Goal: Information Seeking & Learning: Learn about a topic

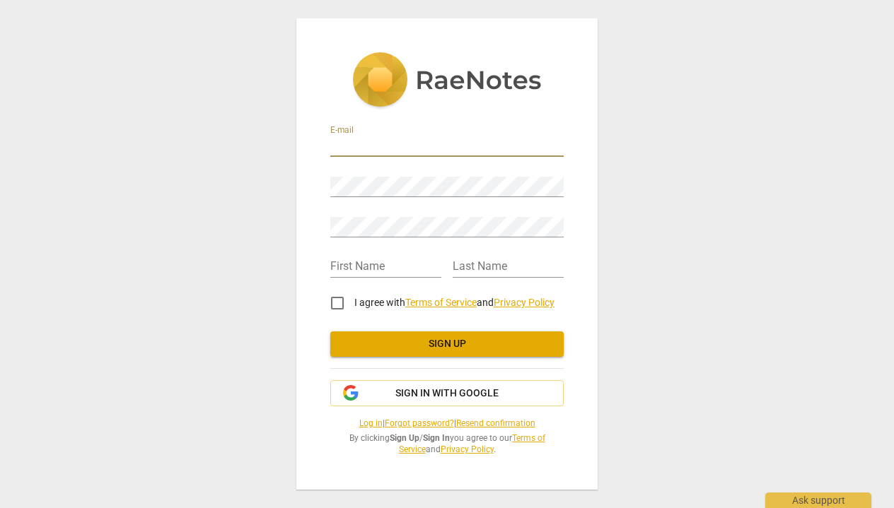
click at [479, 146] on input "email" at bounding box center [446, 146] width 233 height 21
type input "[EMAIL_ADDRESS][DOMAIN_NAME]"
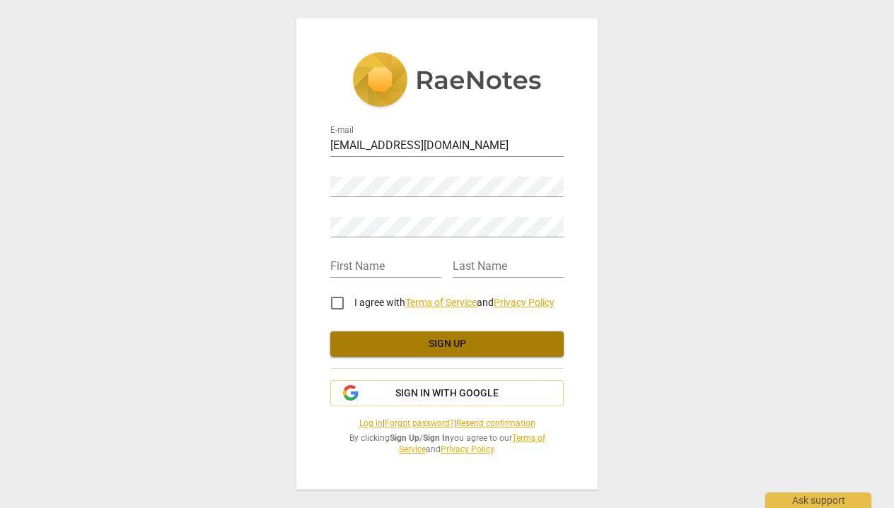
click at [431, 340] on span "Sign up" at bounding box center [446, 344] width 211 height 14
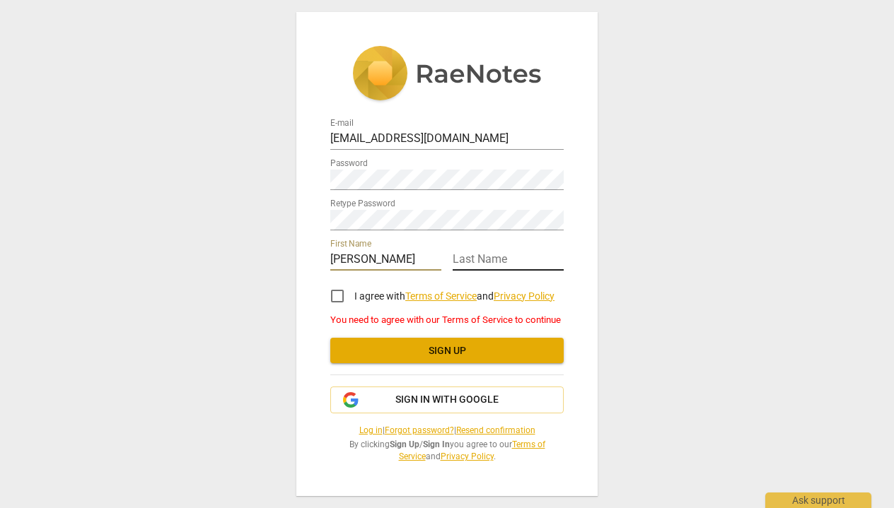
type input "[PERSON_NAME]"
click at [337, 296] on input "I agree with Terms of Service and Privacy Policy" at bounding box center [337, 296] width 34 height 34
checkbox input "true"
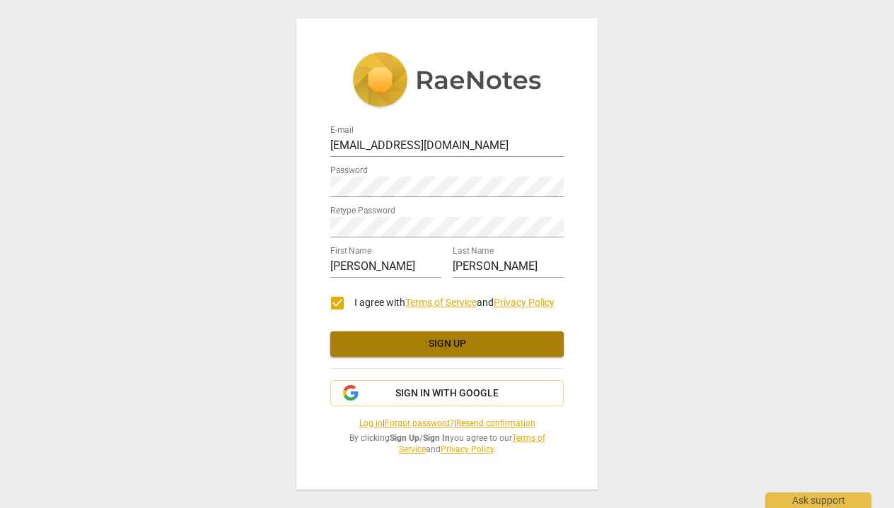
click at [448, 341] on span "Sign up" at bounding box center [446, 344] width 211 height 14
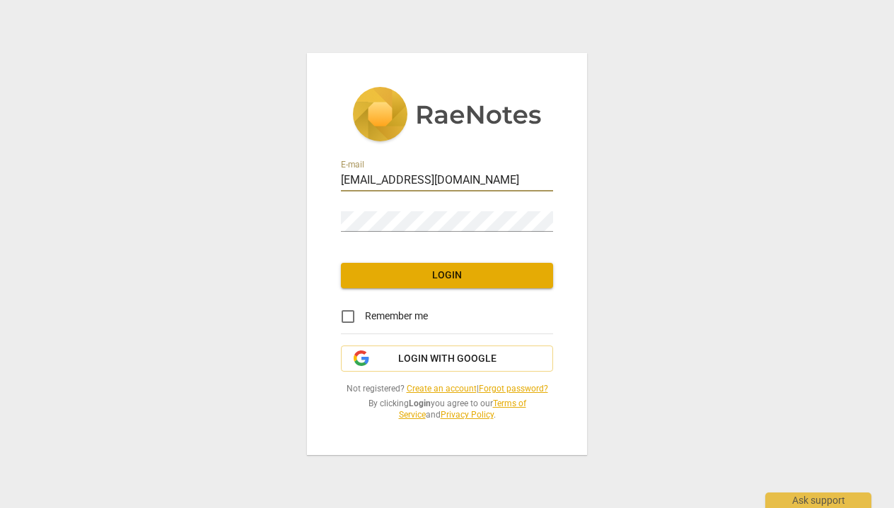
type input "[EMAIL_ADDRESS][DOMAIN_NAME]"
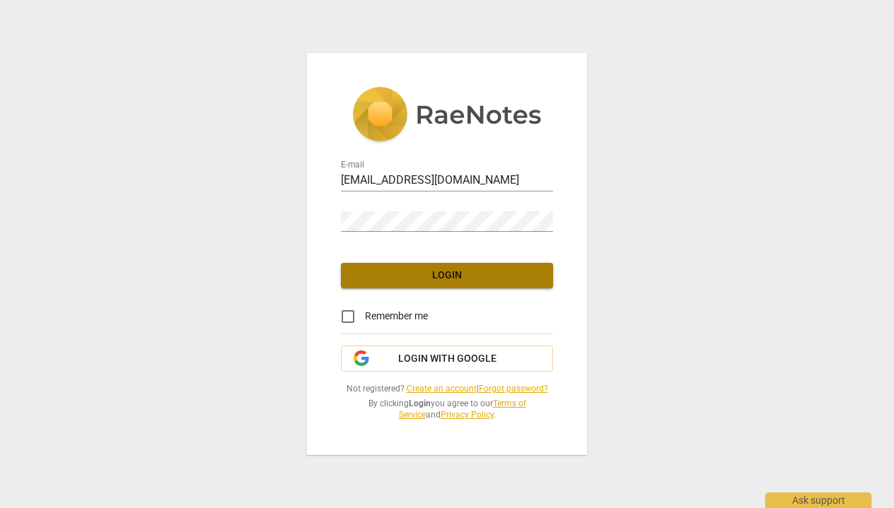
click at [404, 287] on button "Login" at bounding box center [447, 275] width 212 height 25
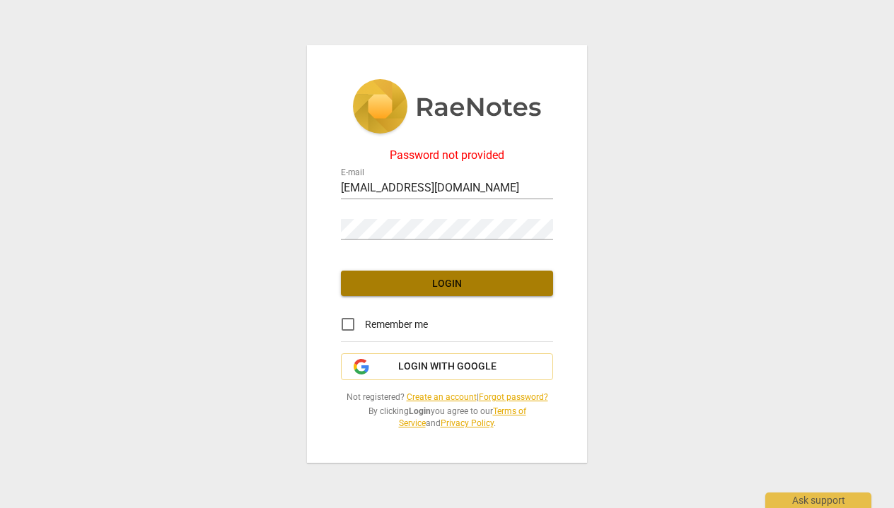
click at [401, 288] on span "Login" at bounding box center [446, 284] width 189 height 14
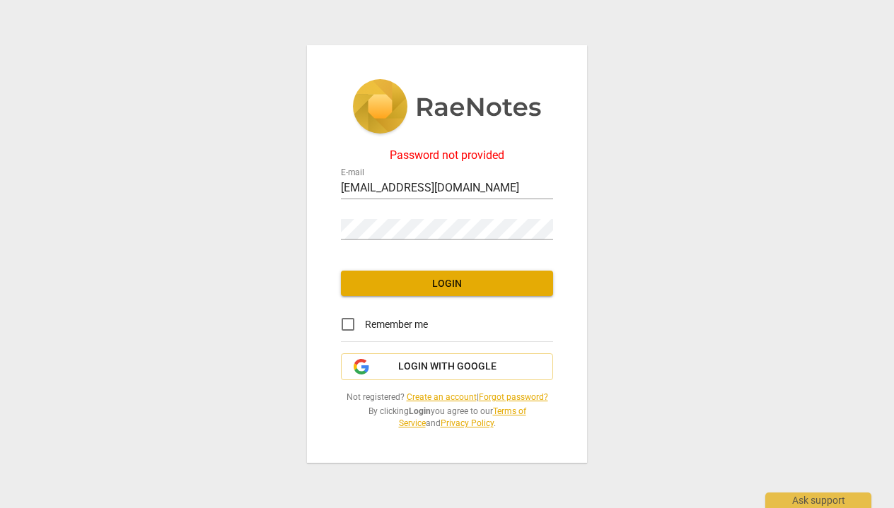
click at [498, 258] on div "Password not provided E-mail [EMAIL_ADDRESS][DOMAIN_NAME] Password Login Rememb…" at bounding box center [447, 254] width 280 height 419
click at [497, 286] on span "Login" at bounding box center [446, 284] width 189 height 14
click at [477, 286] on span "Login" at bounding box center [446, 284] width 189 height 14
click at [523, 392] on span "Not registered? Create an account | Forgot password?" at bounding box center [447, 398] width 212 height 12
click at [521, 399] on link "Forgot password?" at bounding box center [513, 397] width 69 height 10
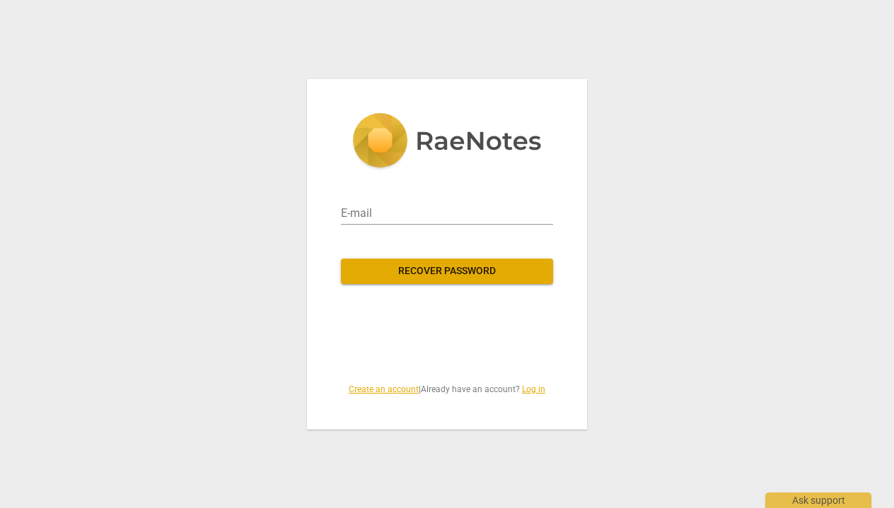
click at [444, 199] on div "E-mail" at bounding box center [447, 208] width 212 height 34
click at [441, 212] on input "email" at bounding box center [447, 213] width 212 height 23
type input "[EMAIL_ADDRESS][DOMAIN_NAME]"
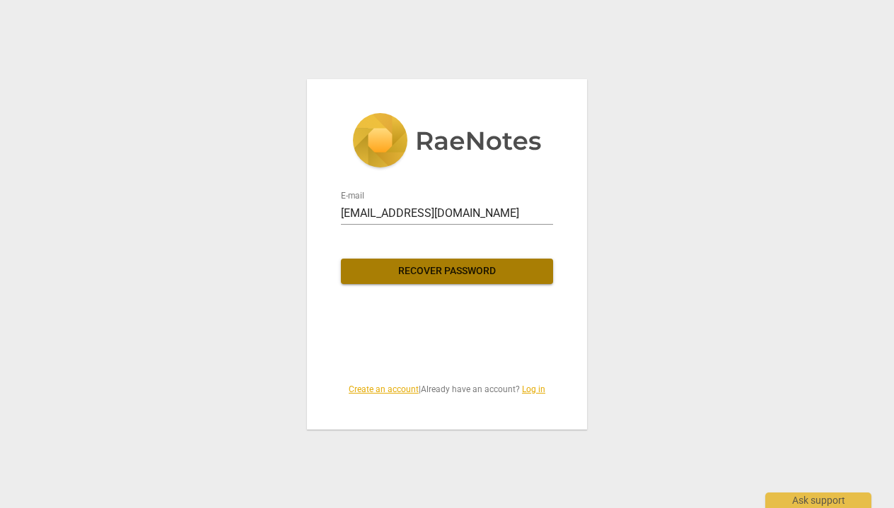
click at [496, 267] on span "Recover password" at bounding box center [446, 271] width 189 height 14
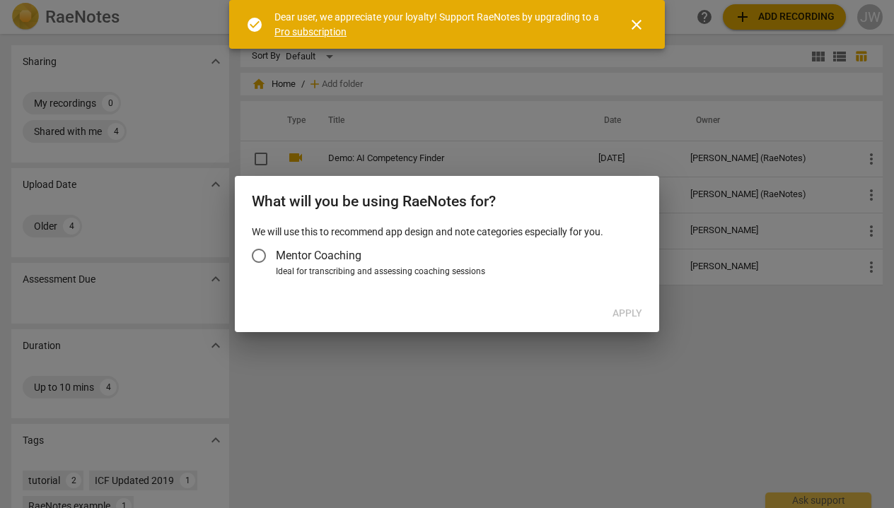
click at [263, 256] on input "Mentor Coaching" at bounding box center [259, 256] width 34 height 34
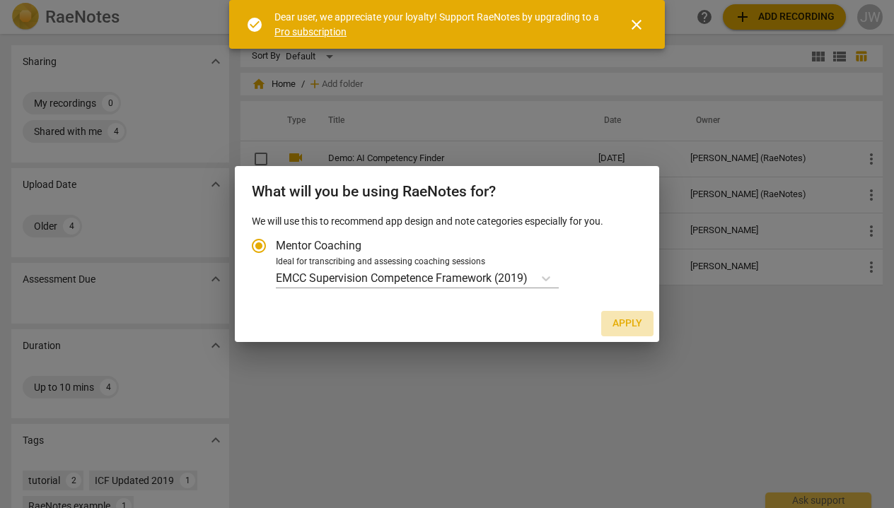
click at [629, 320] on span "Apply" at bounding box center [627, 324] width 30 height 14
radio input "false"
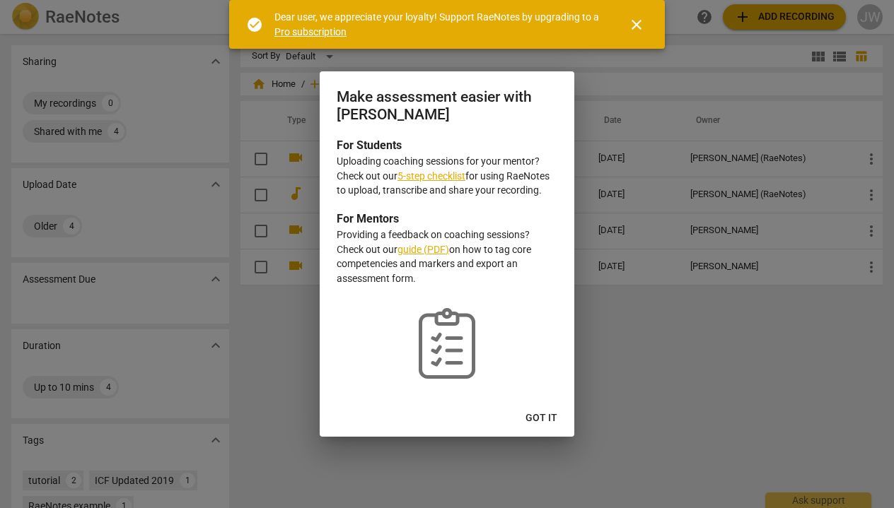
click at [447, 177] on link "5-step checklist" at bounding box center [431, 175] width 68 height 11
click at [539, 411] on span "Got it" at bounding box center [541, 418] width 32 height 14
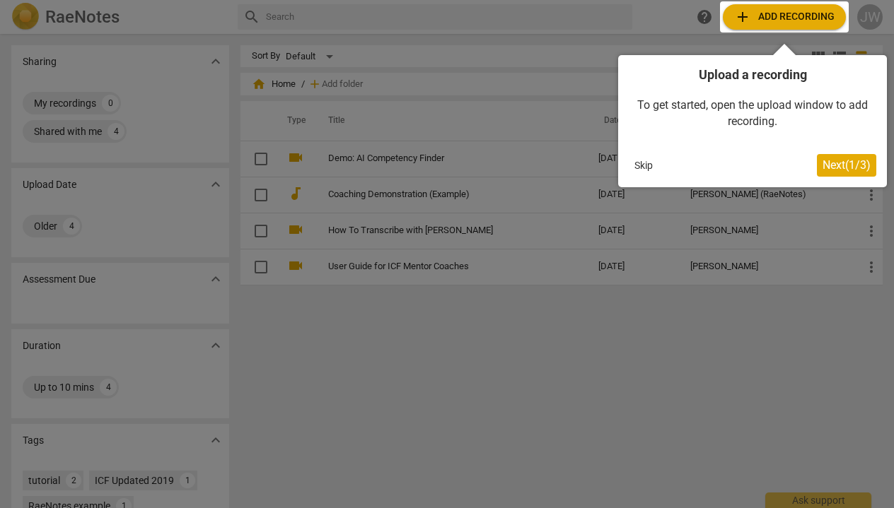
click at [646, 166] on button "Skip" at bounding box center [643, 165] width 30 height 21
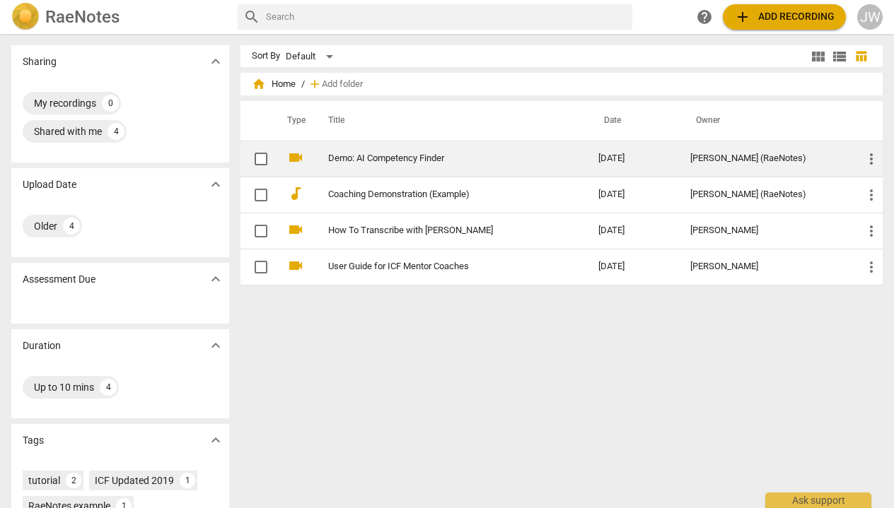
click at [431, 153] on link "Demo: AI Competency Finder" at bounding box center [437, 158] width 219 height 11
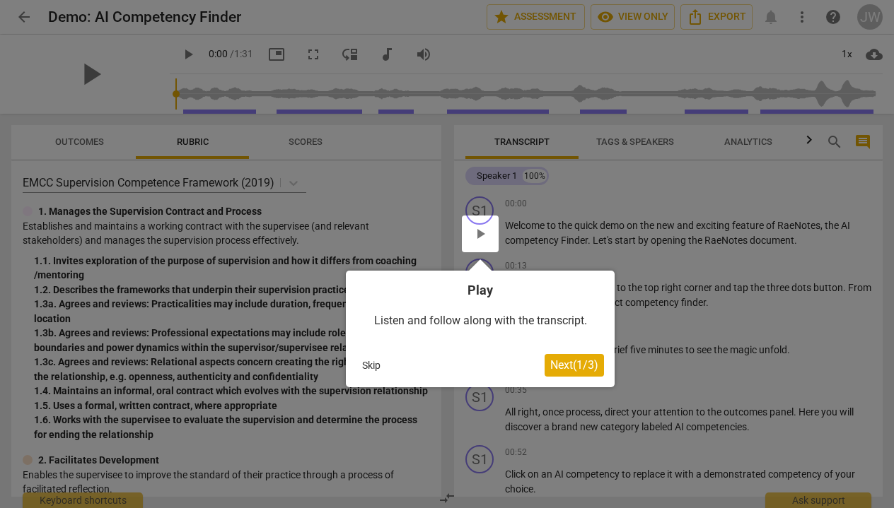
click at [484, 238] on div at bounding box center [480, 234] width 37 height 37
click at [479, 232] on div at bounding box center [480, 234] width 37 height 37
click at [481, 295] on h4 "Play" at bounding box center [479, 290] width 247 height 18
click at [575, 366] on span "Next ( 1 / 3 )" at bounding box center [574, 364] width 48 height 13
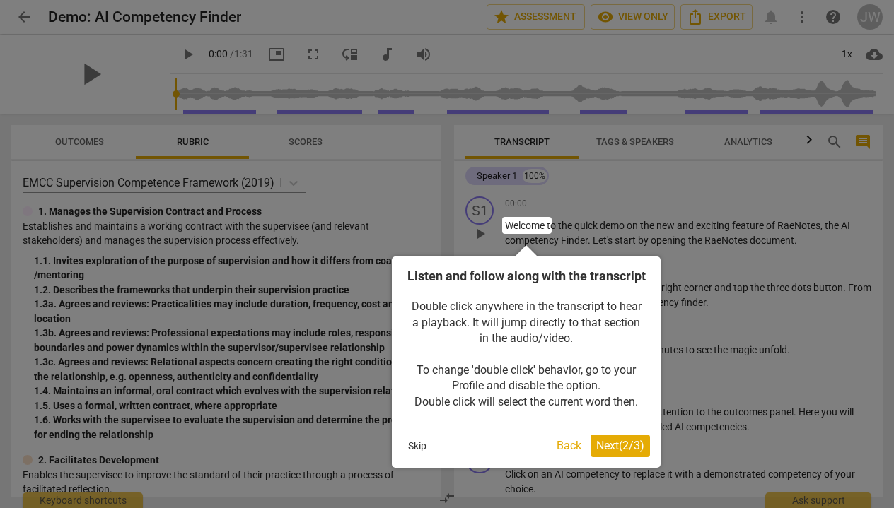
click at [610, 452] on span "Next ( 2 / 3 )" at bounding box center [620, 445] width 48 height 13
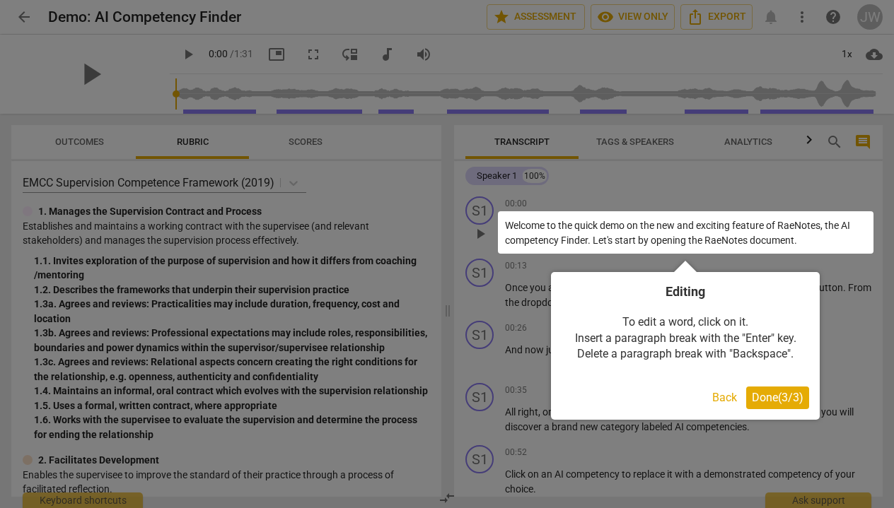
click at [761, 399] on span "Done ( 3 / 3 )" at bounding box center [778, 397] width 52 height 13
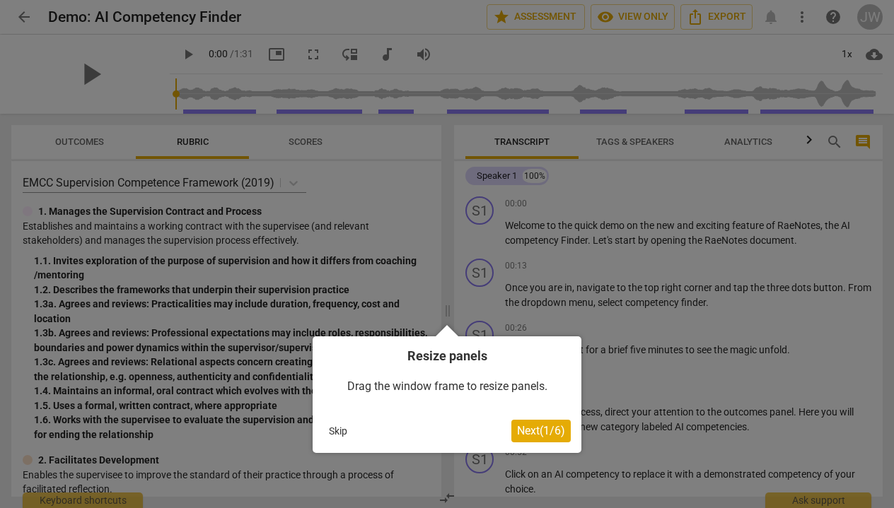
click at [523, 434] on span "Next ( 1 / 6 )" at bounding box center [541, 430] width 48 height 13
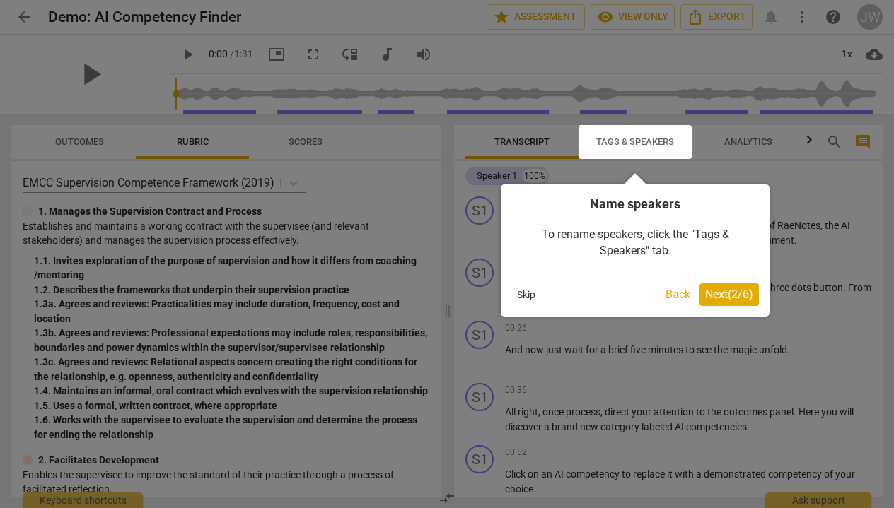
click at [742, 298] on span "Next ( 2 / 6 )" at bounding box center [729, 294] width 48 height 13
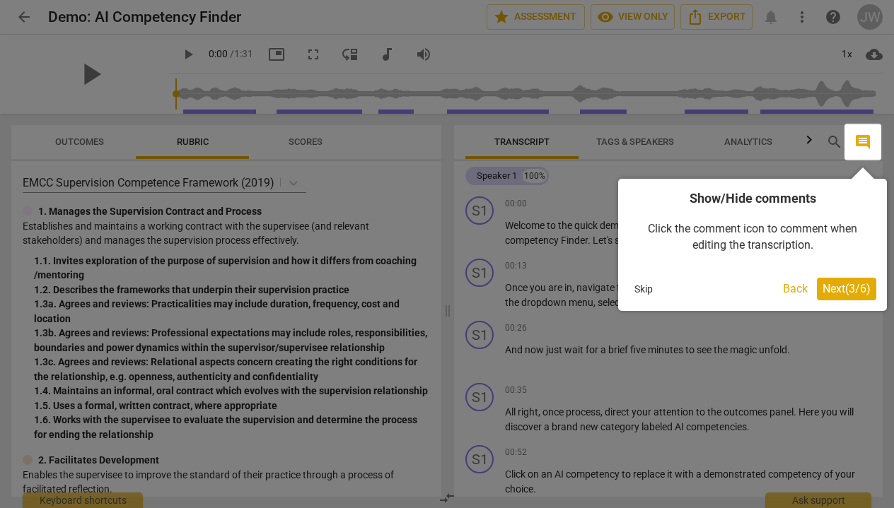
click at [831, 286] on span "Next ( 3 / 6 )" at bounding box center [846, 288] width 48 height 13
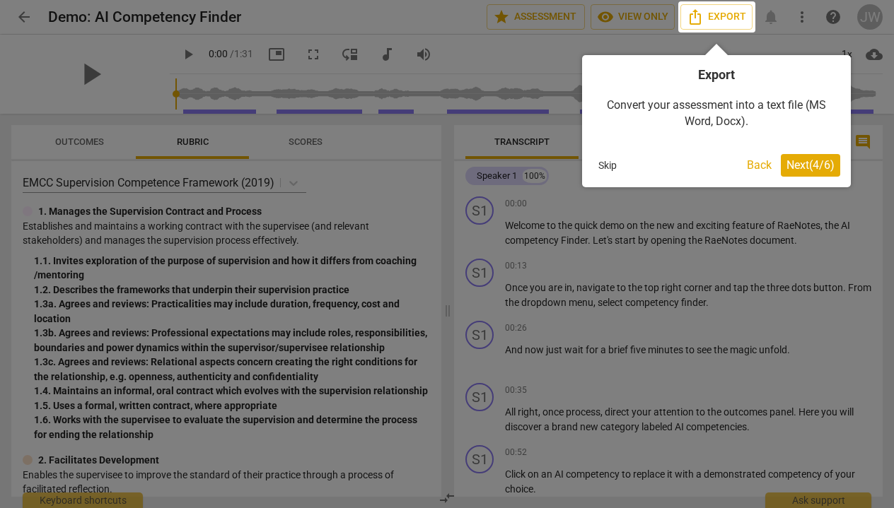
click at [802, 164] on span "Next ( 4 / 6 )" at bounding box center [810, 164] width 48 height 13
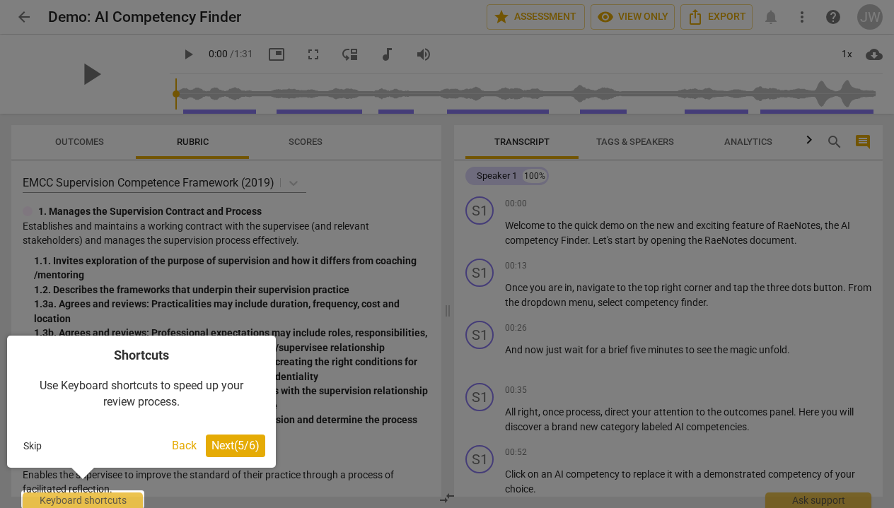
click at [250, 435] on button "Next ( 5 / 6 )" at bounding box center [235, 446] width 59 height 23
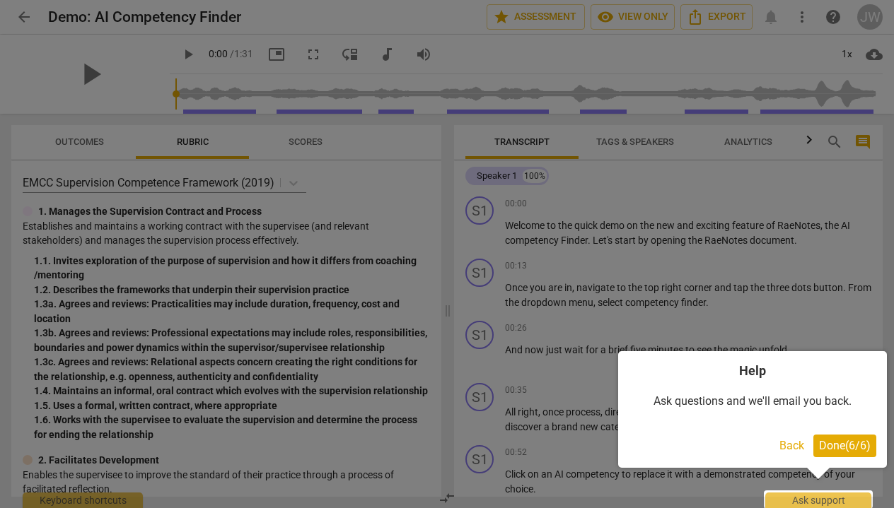
click at [847, 445] on span "Done ( 6 / 6 )" at bounding box center [845, 445] width 52 height 13
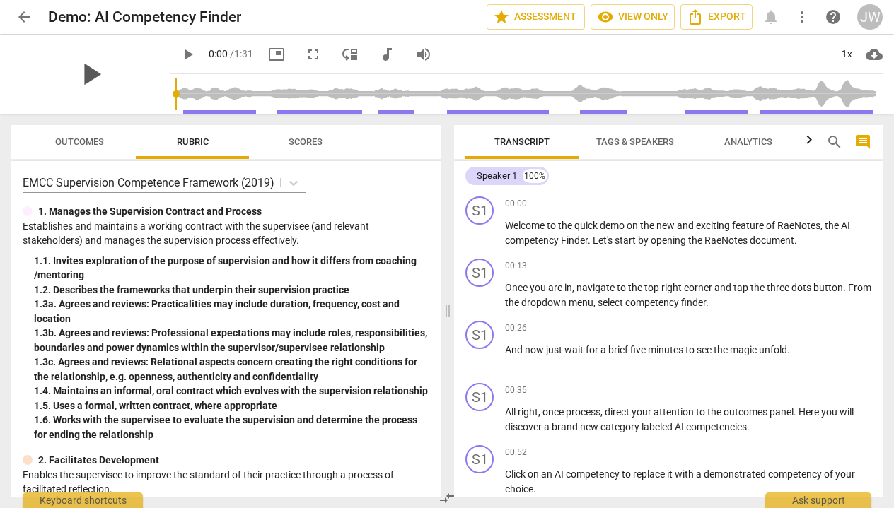
click at [91, 71] on span "play_arrow" at bounding box center [90, 74] width 37 height 37
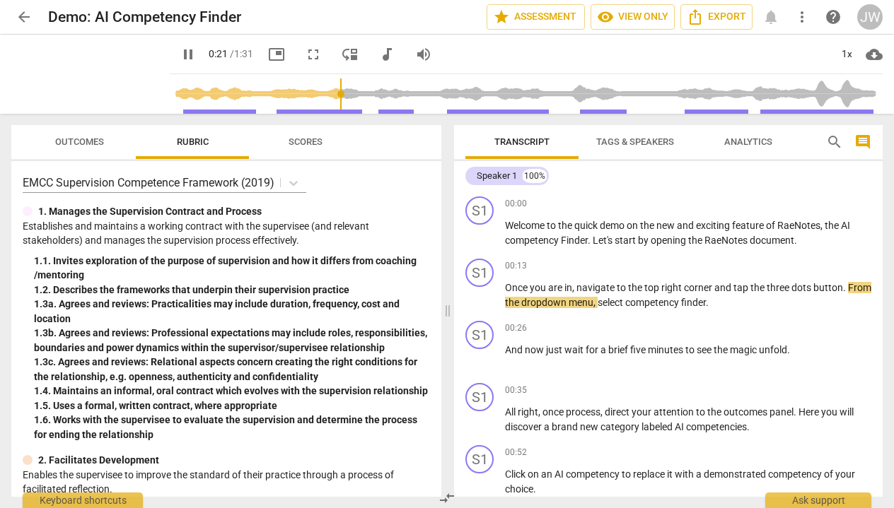
click at [804, 13] on span "more_vert" at bounding box center [801, 16] width 17 height 17
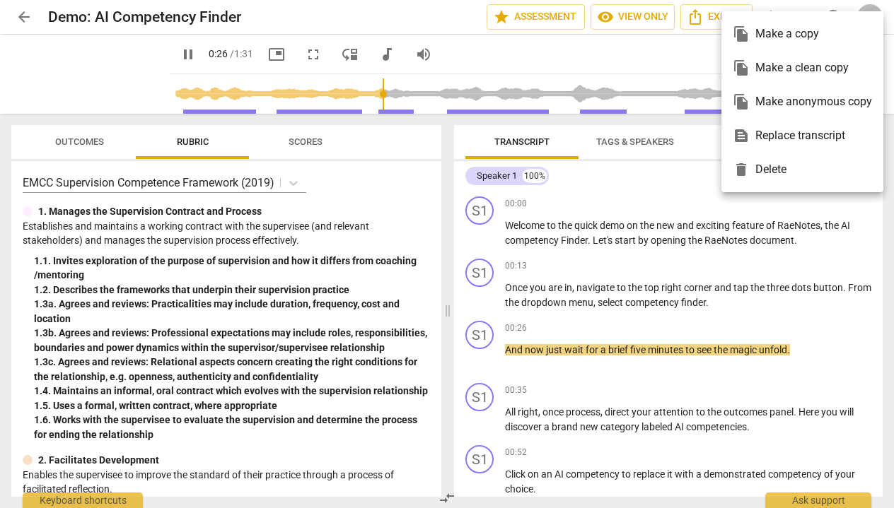
click at [689, 70] on div at bounding box center [447, 254] width 894 height 508
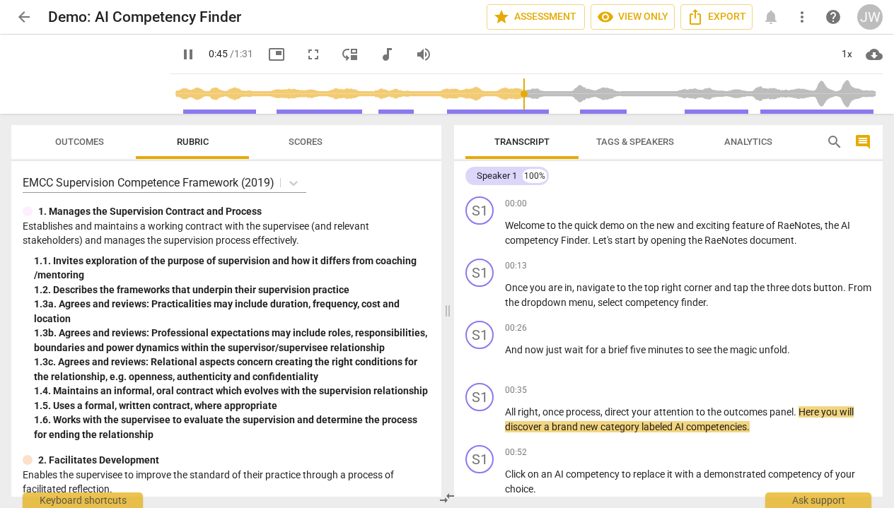
click at [804, 16] on span "more_vert" at bounding box center [801, 16] width 17 height 17
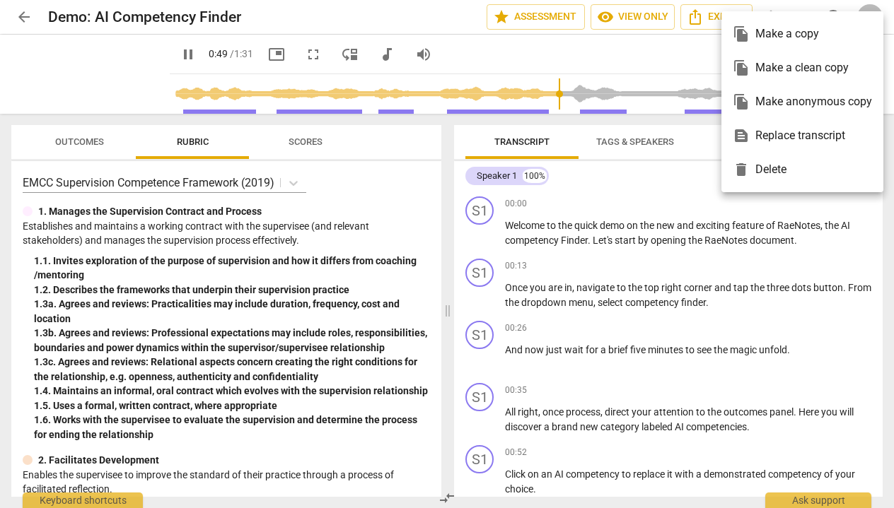
click at [686, 63] on div at bounding box center [447, 254] width 894 height 508
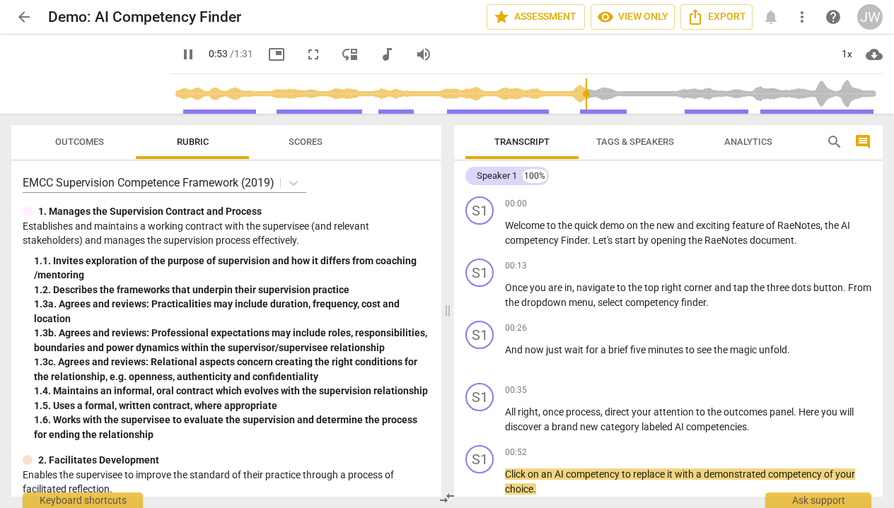
click at [85, 141] on span "Outcomes" at bounding box center [79, 141] width 49 height 11
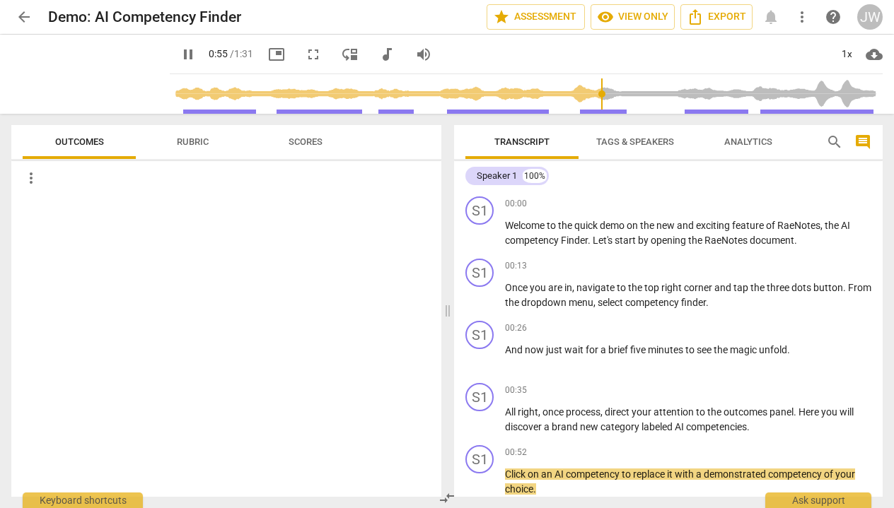
click at [308, 141] on span "Scores" at bounding box center [305, 141] width 34 height 11
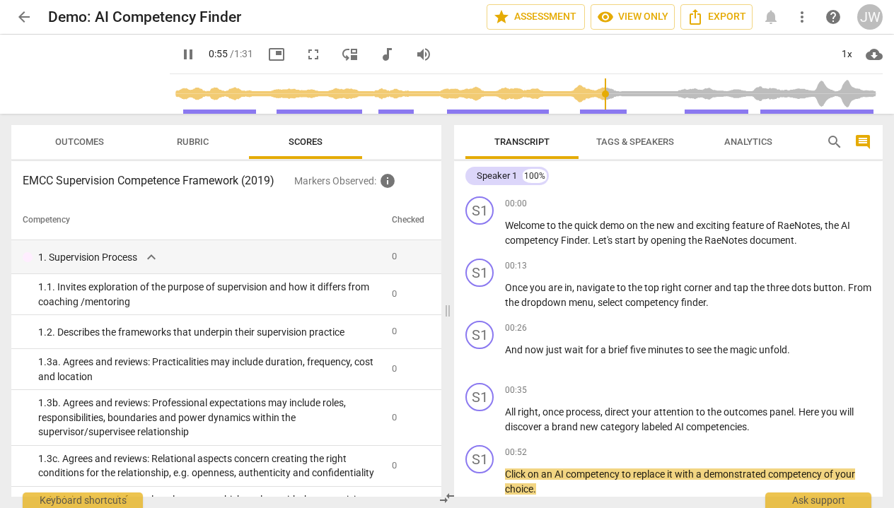
click at [189, 137] on span "Rubric" at bounding box center [193, 141] width 32 height 11
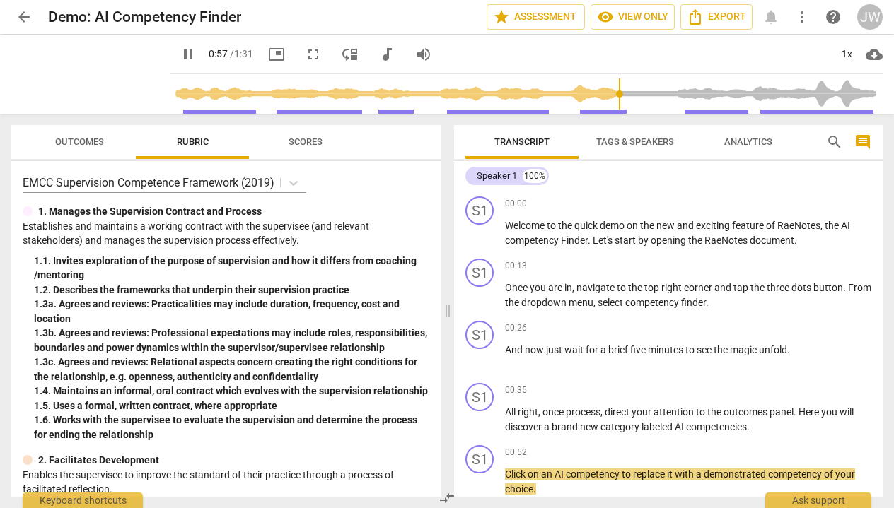
click at [77, 142] on span "Outcomes" at bounding box center [79, 141] width 49 height 11
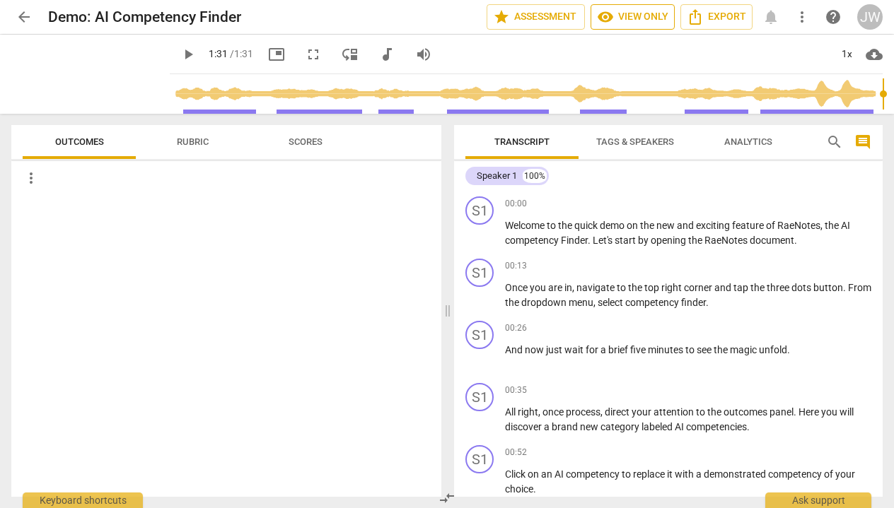
click at [660, 20] on span "visibility View only" at bounding box center [632, 16] width 71 height 17
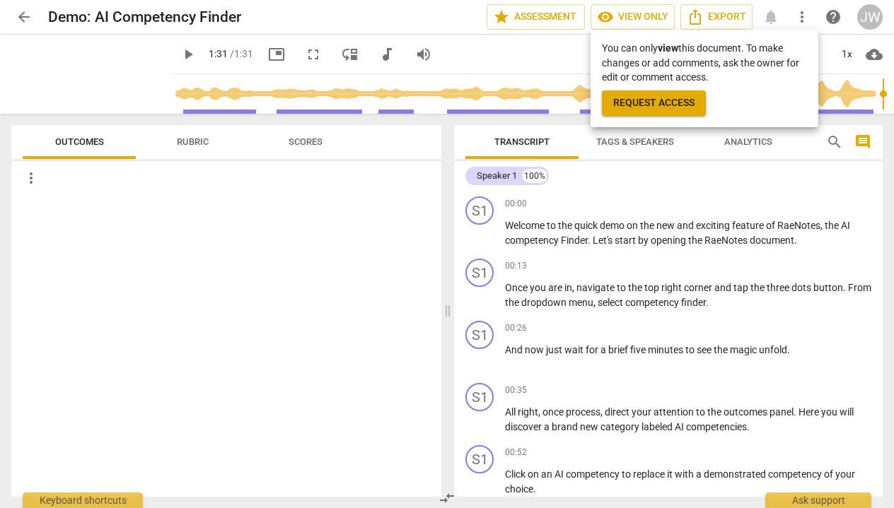
click at [657, 18] on div at bounding box center [447, 254] width 894 height 508
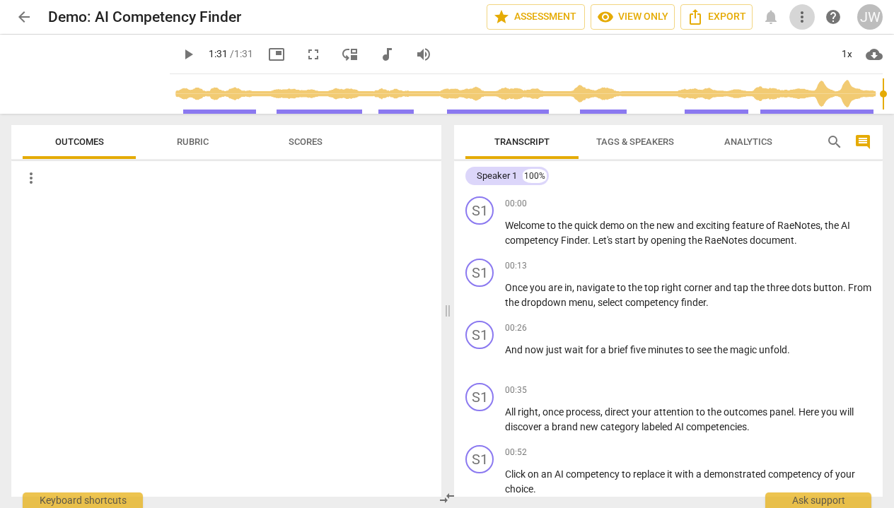
click at [802, 19] on span "more_vert" at bounding box center [801, 16] width 17 height 17
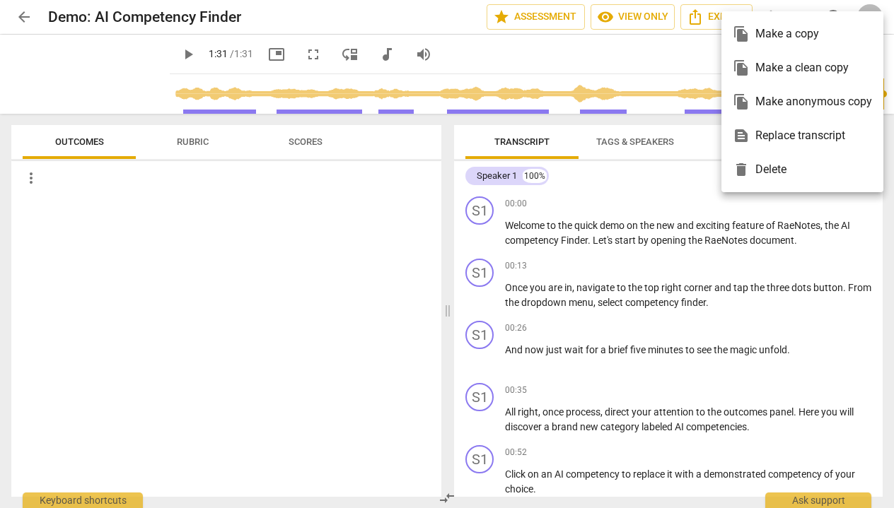
click at [801, 16] on ul "file_copy Make a copy file_copy Make a clean copy file_copy Make anonymous copy…" at bounding box center [802, 101] width 162 height 181
click at [568, 58] on div at bounding box center [447, 254] width 894 height 508
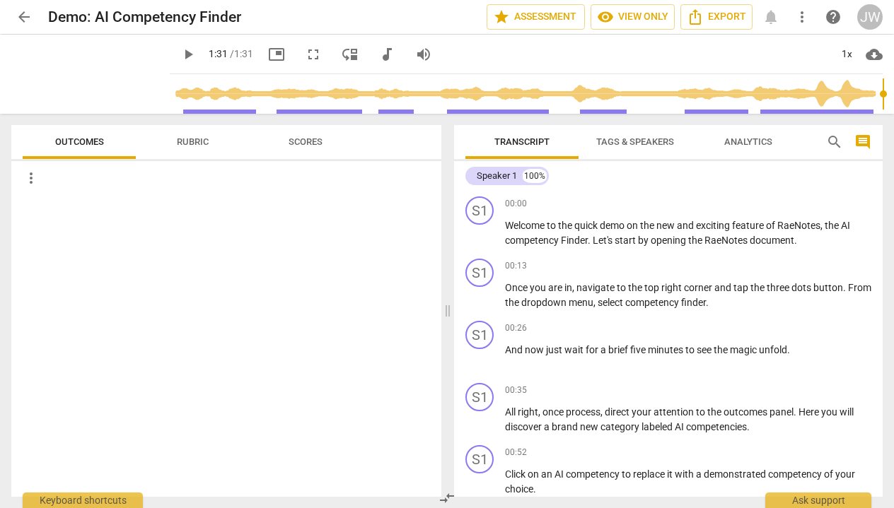
click at [184, 50] on span "play_arrow" at bounding box center [188, 54] width 17 height 17
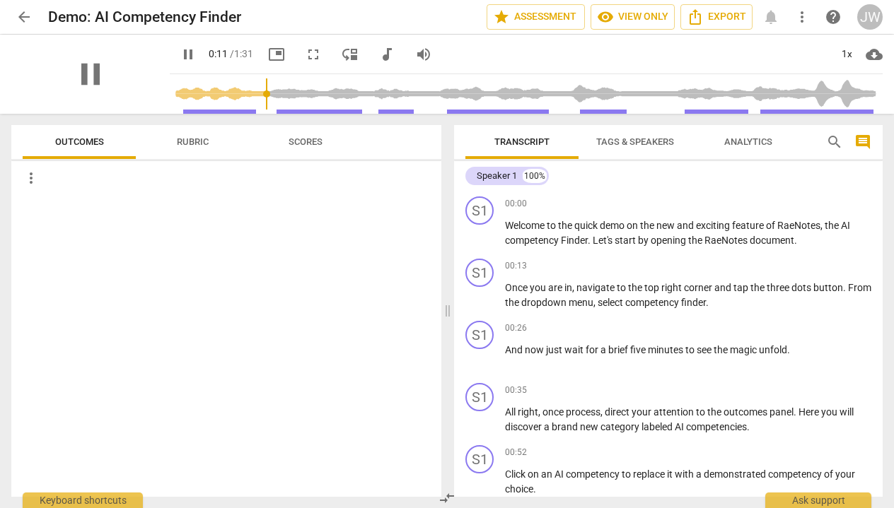
click at [57, 86] on div "pause" at bounding box center [90, 74] width 158 height 79
click at [86, 75] on span "pause" at bounding box center [90, 74] width 37 height 37
click at [86, 75] on span "play_arrow" at bounding box center [90, 74] width 37 height 37
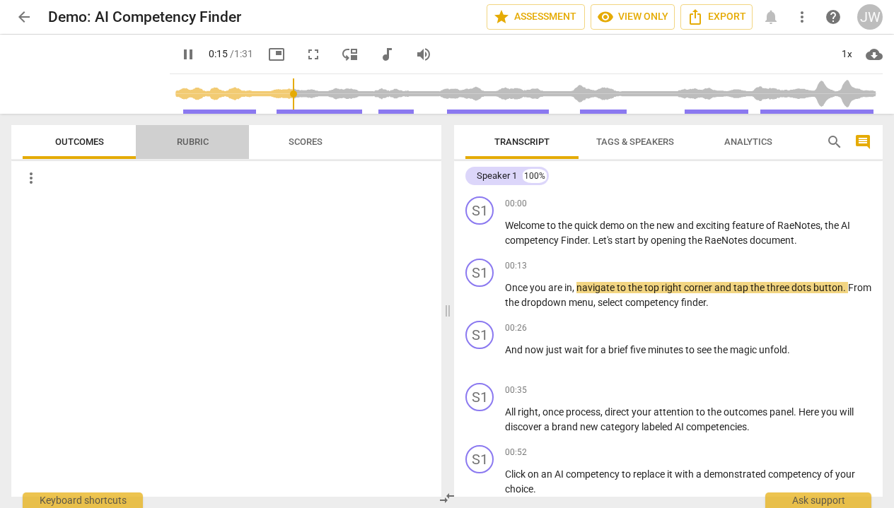
click at [177, 141] on span "Rubric" at bounding box center [193, 141] width 32 height 11
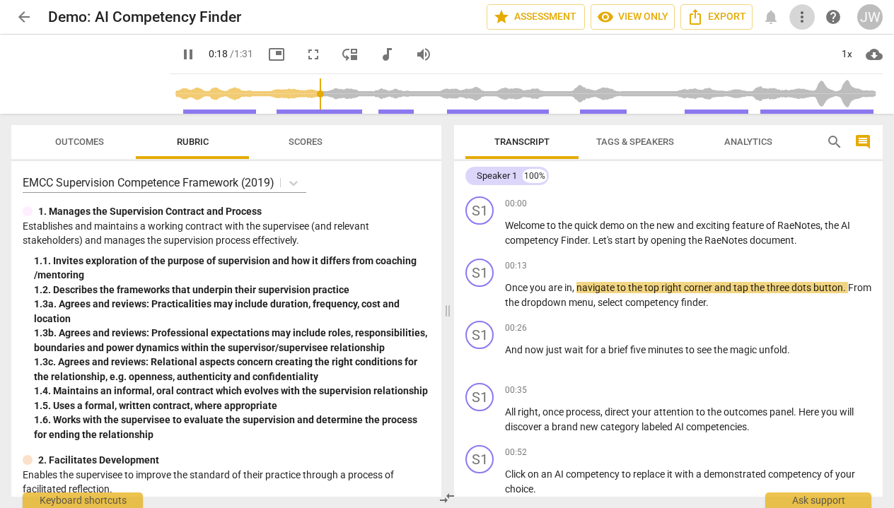
click at [799, 21] on span "more_vert" at bounding box center [801, 16] width 17 height 17
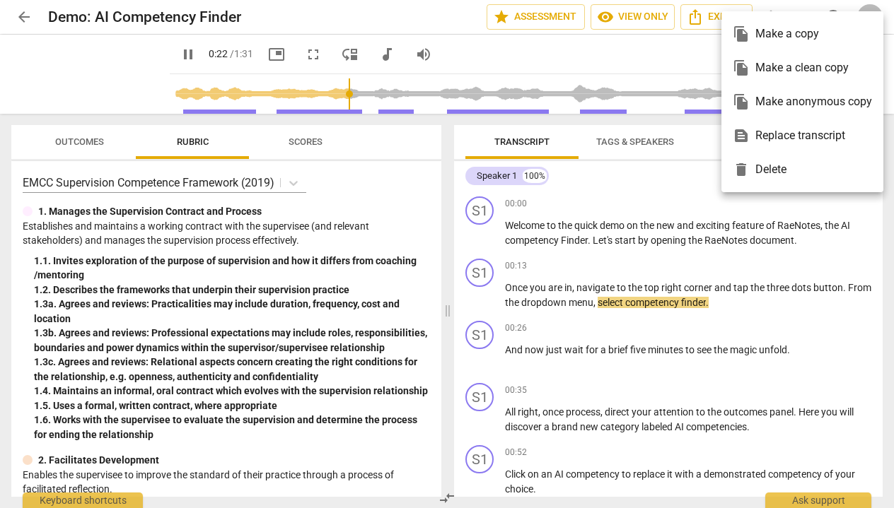
click at [382, 180] on div at bounding box center [447, 254] width 894 height 508
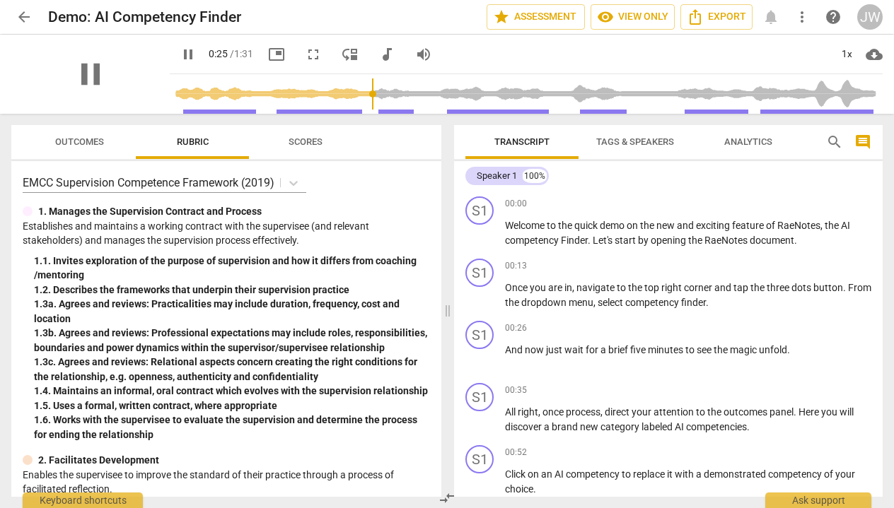
click at [128, 89] on div "pause" at bounding box center [90, 74] width 158 height 79
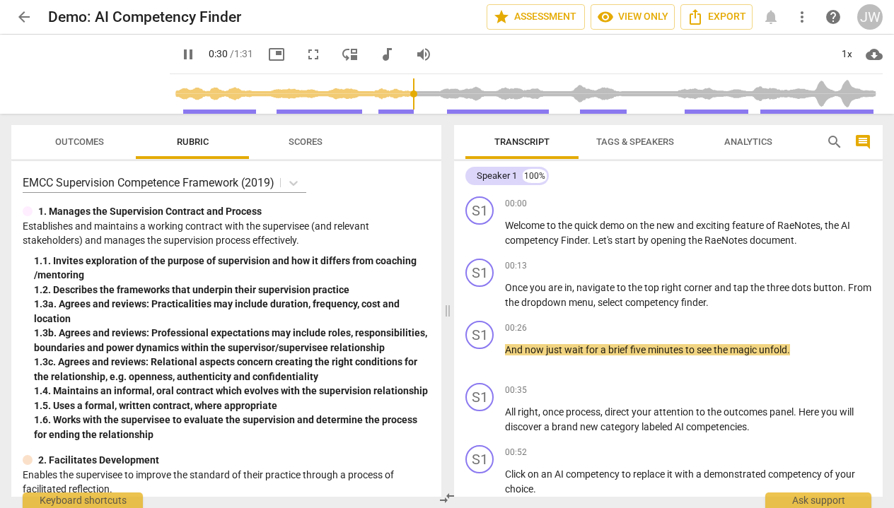
click at [187, 57] on span "pause" at bounding box center [188, 54] width 17 height 17
click at [138, 69] on div "play_arrow" at bounding box center [90, 74] width 158 height 79
click at [91, 76] on span "play_arrow" at bounding box center [90, 74] width 37 height 37
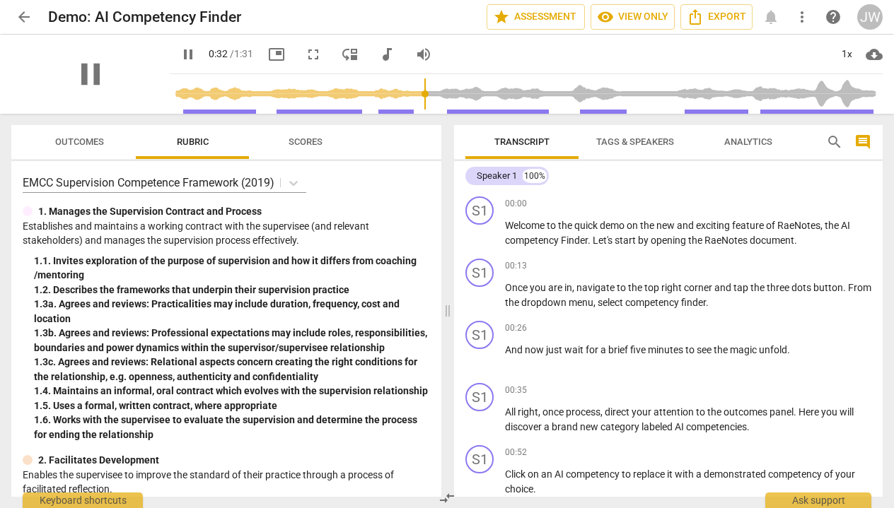
click at [132, 67] on div "pause" at bounding box center [90, 74] width 158 height 79
click at [188, 52] on span "pause" at bounding box center [188, 54] width 17 height 17
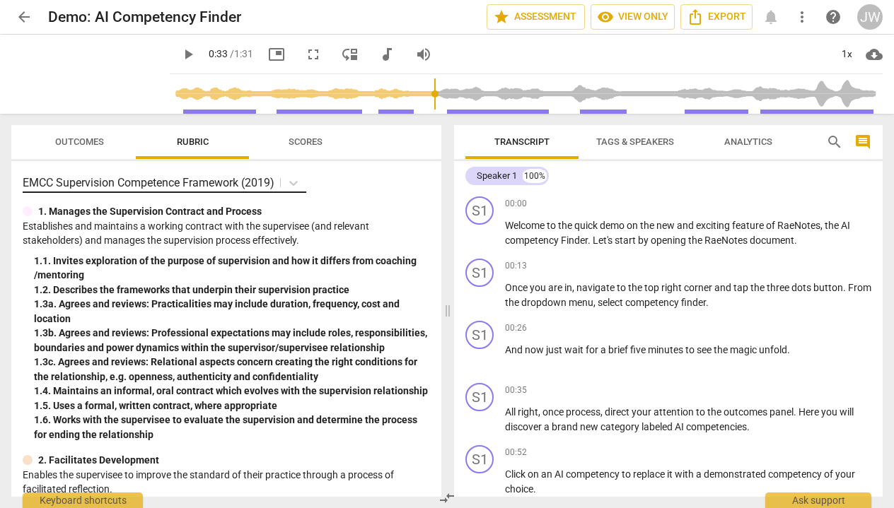
type input "34"
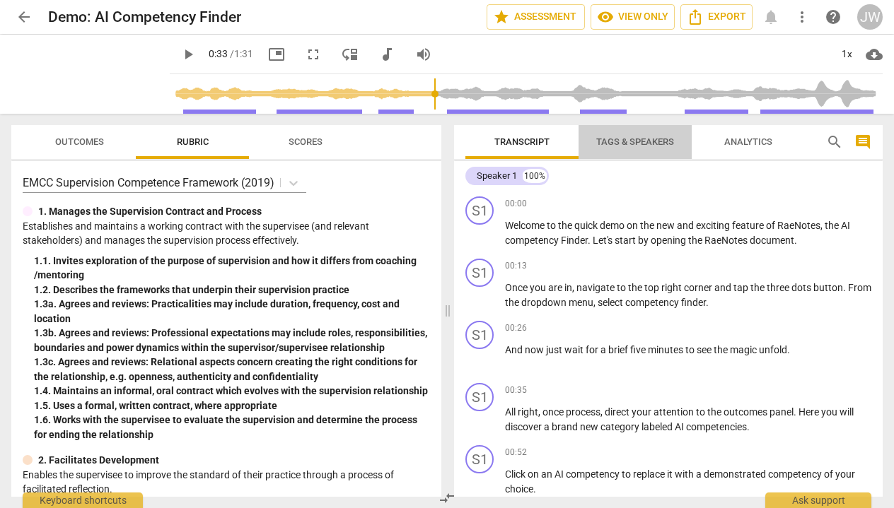
click at [626, 139] on span "Tags & Speakers" at bounding box center [635, 141] width 78 height 11
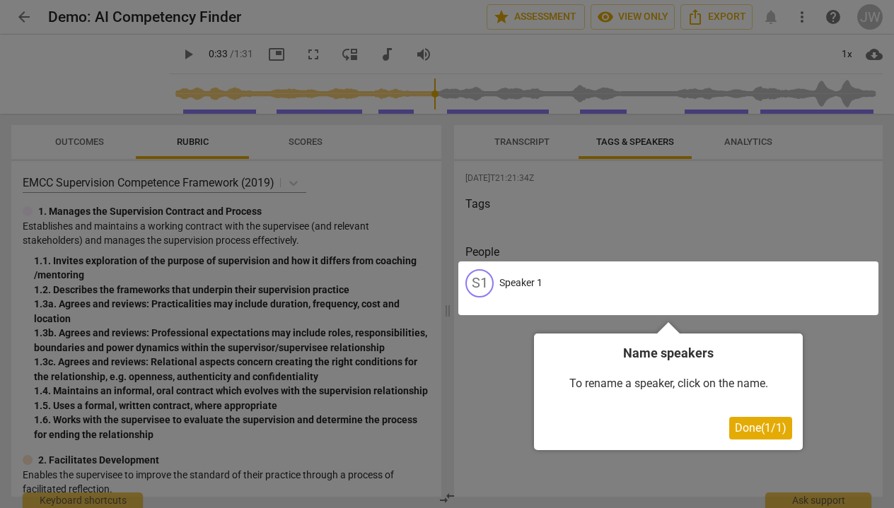
click at [529, 140] on div at bounding box center [447, 254] width 894 height 508
click at [518, 141] on div at bounding box center [447, 254] width 894 height 508
click at [744, 424] on span "Done ( 1 / 1 )" at bounding box center [761, 427] width 52 height 13
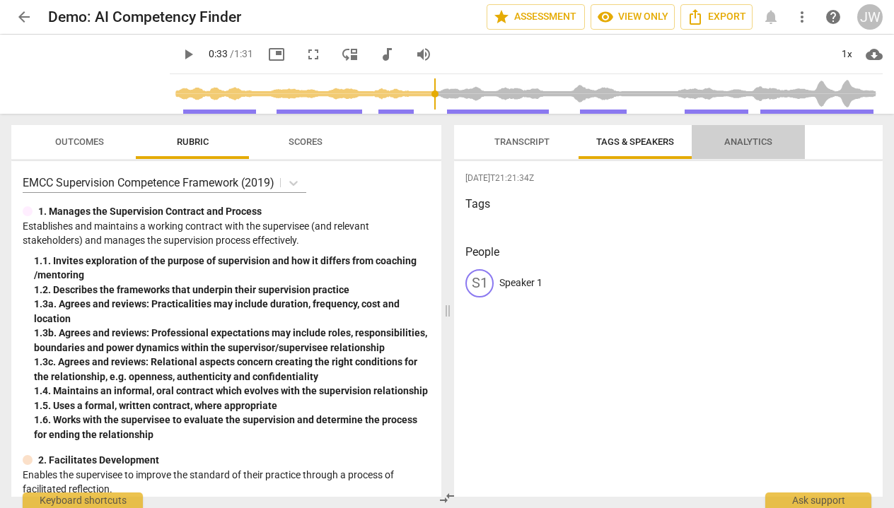
click at [757, 141] on span "Analytics" at bounding box center [748, 141] width 48 height 11
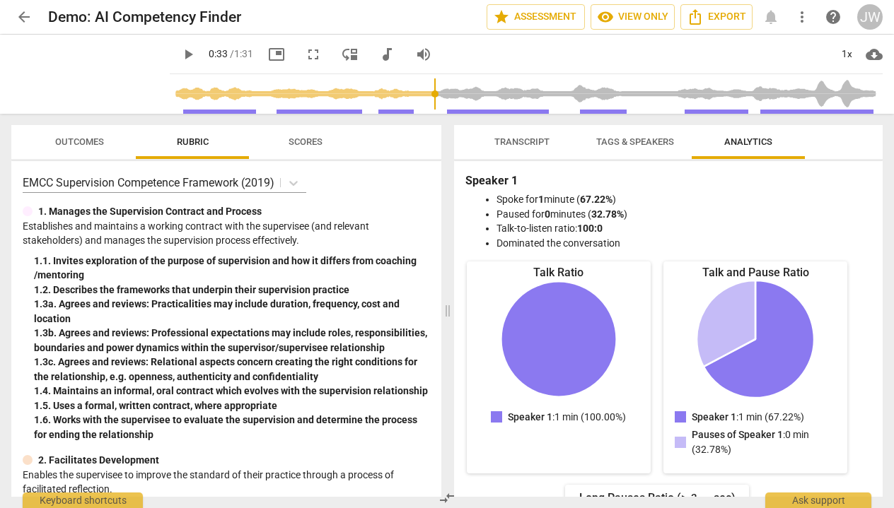
click at [525, 139] on span "Transcript" at bounding box center [521, 141] width 55 height 11
